Goal: Navigation & Orientation: Understand site structure

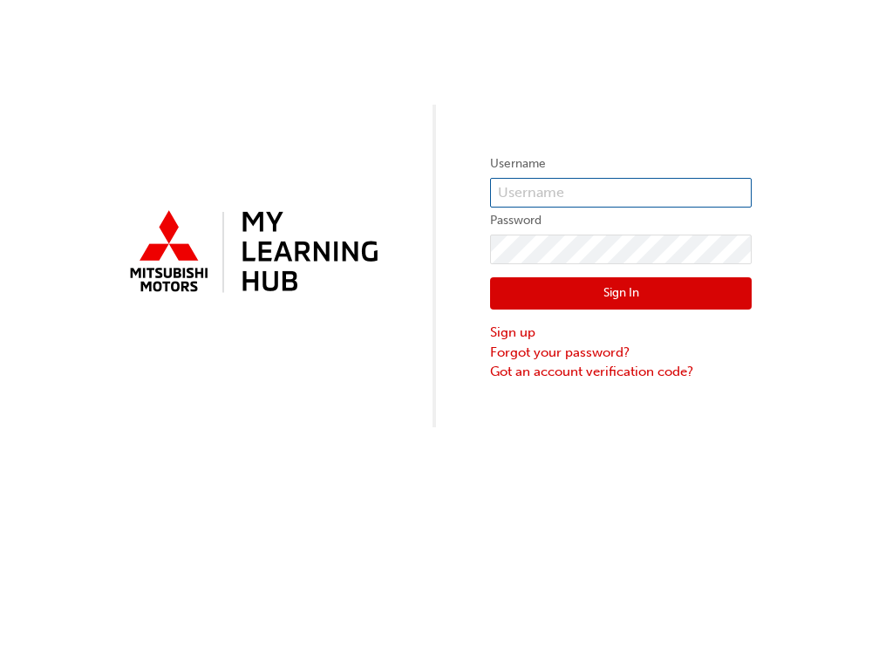
type input "0005844179"
click at [615, 289] on button "Sign In" at bounding box center [620, 293] width 261 height 33
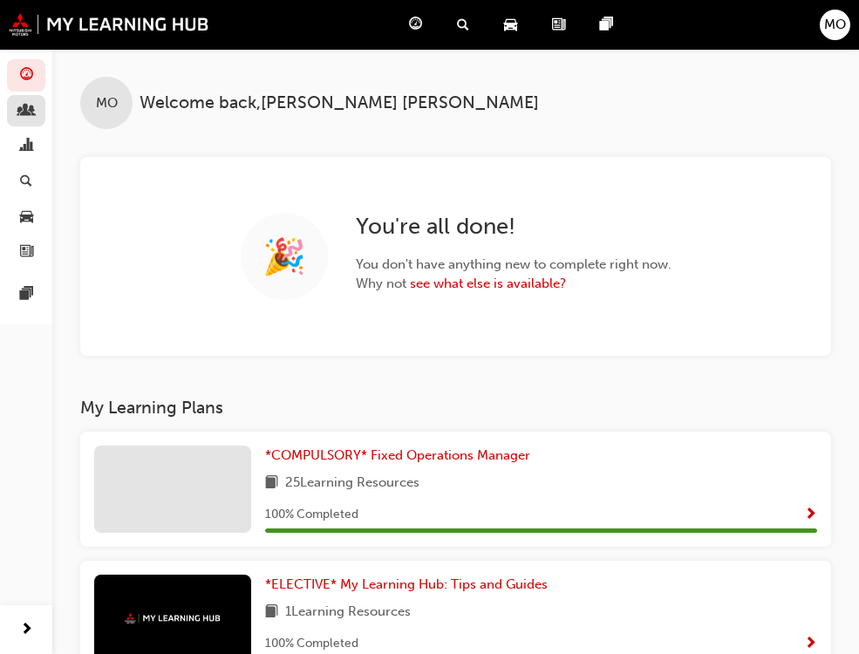
click at [38, 105] on link "button" at bounding box center [26, 111] width 38 height 32
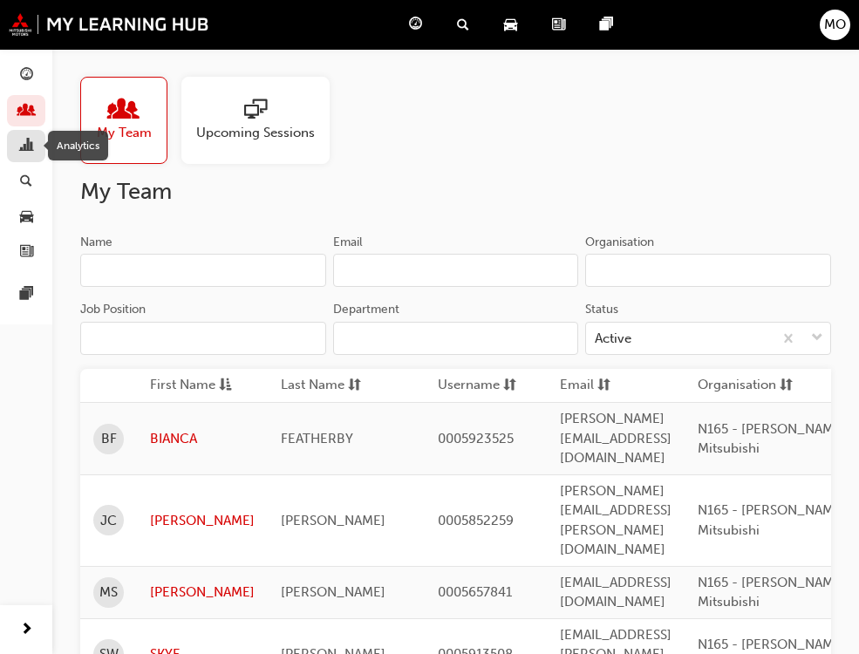
click at [31, 144] on span "chart-icon" at bounding box center [26, 147] width 13 height 16
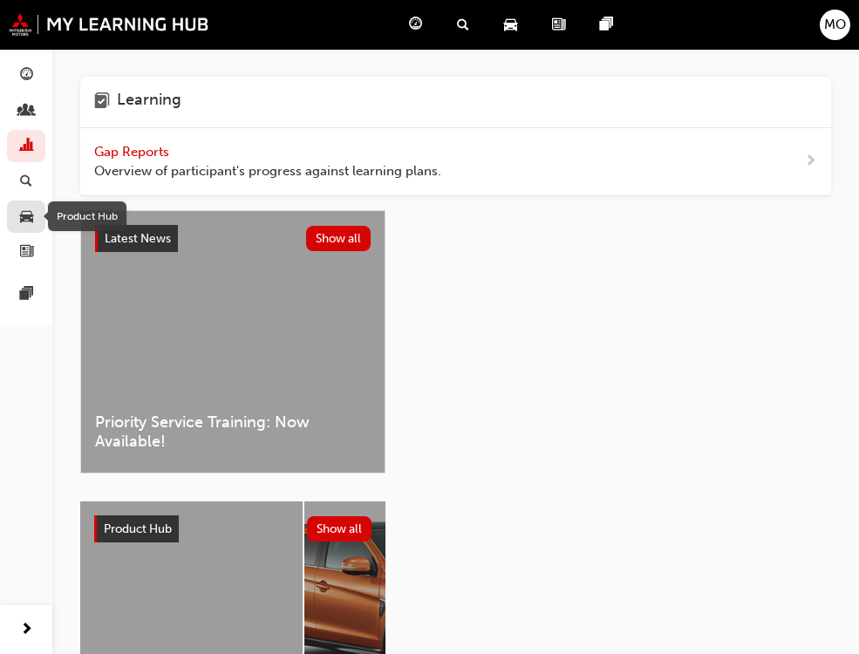
click at [23, 216] on span "car-icon" at bounding box center [26, 217] width 13 height 16
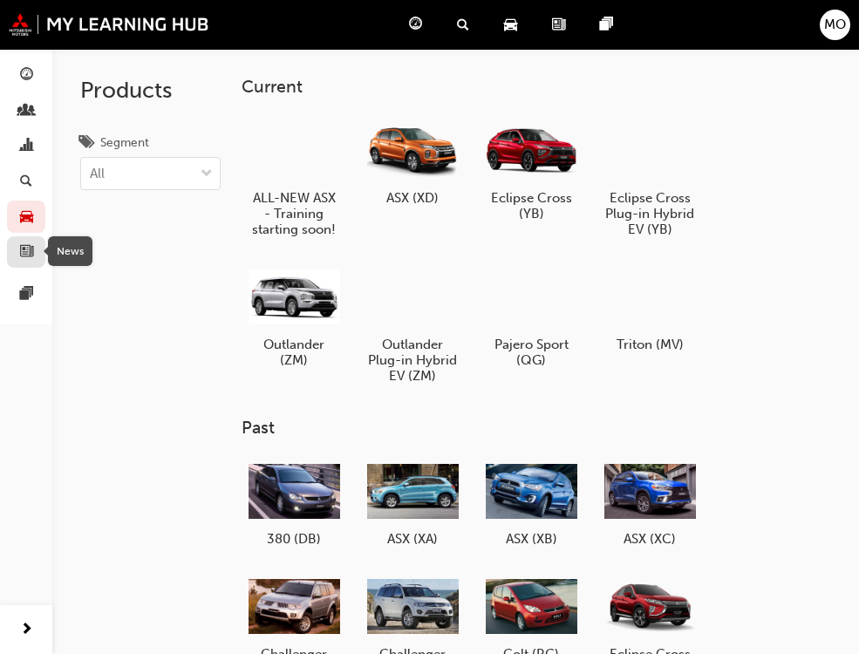
click at [22, 252] on span "news-icon" at bounding box center [26, 253] width 13 height 16
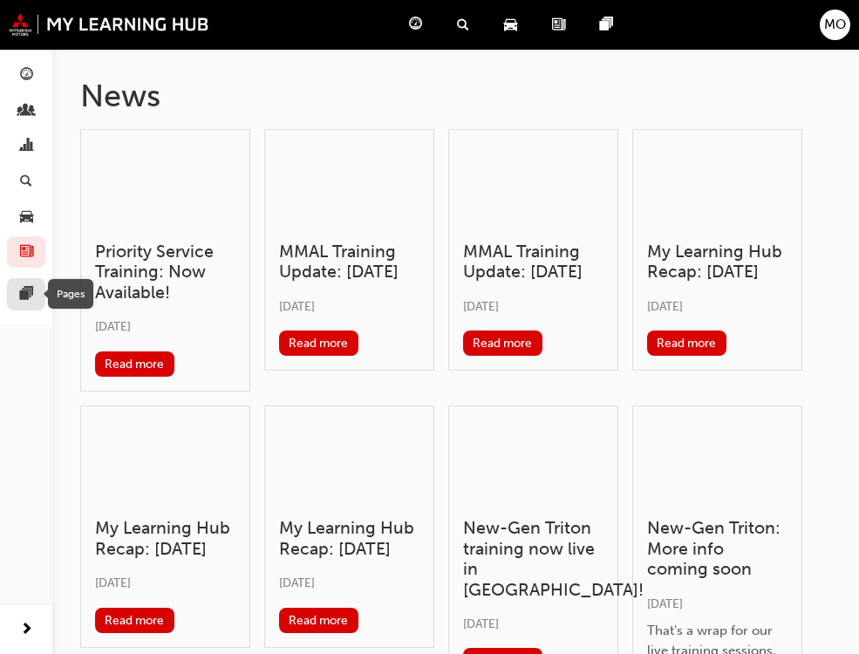
click at [23, 289] on span "pages-icon" at bounding box center [26, 295] width 13 height 16
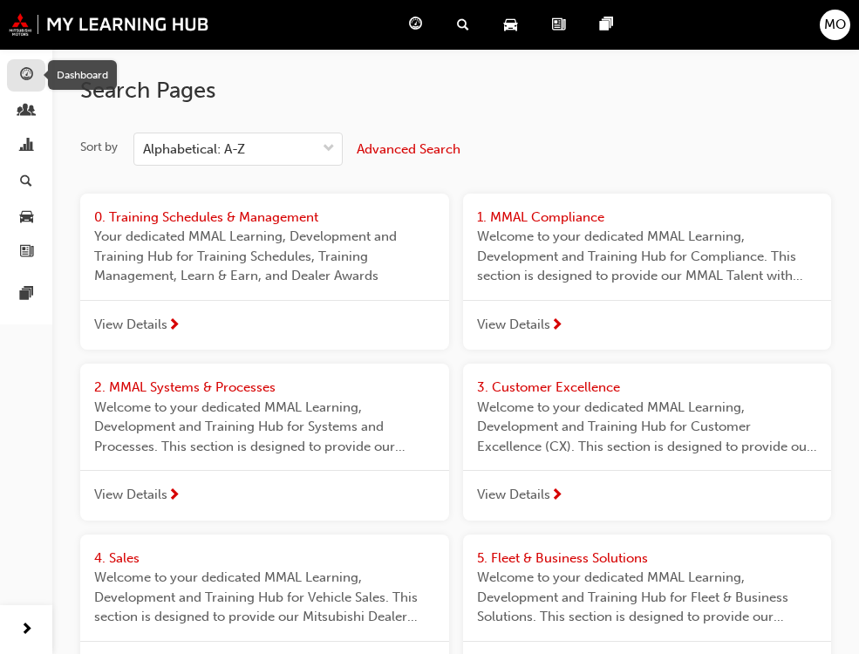
click at [21, 76] on span "guage-icon" at bounding box center [26, 76] width 13 height 16
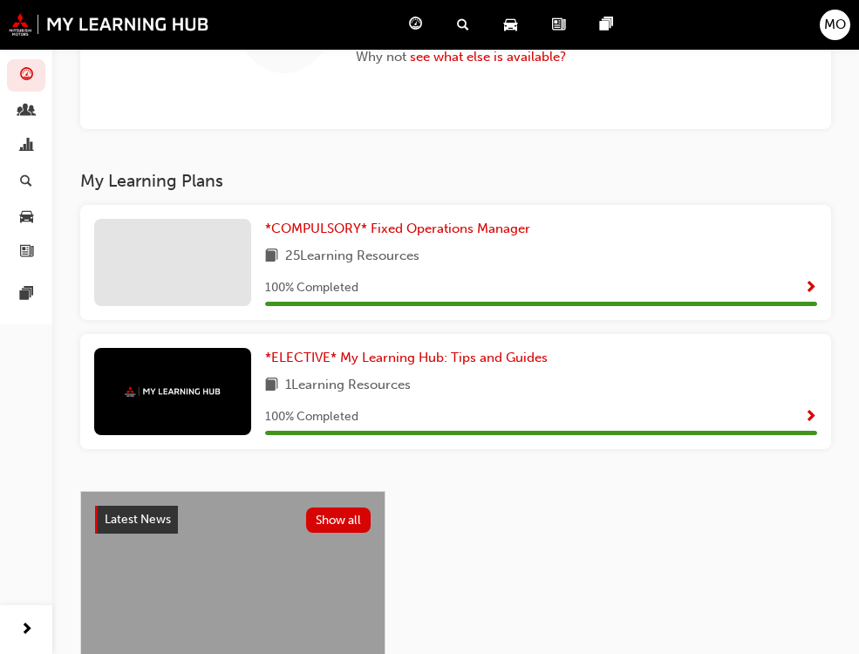
scroll to position [335, 0]
